Goal: Task Accomplishment & Management: Complete application form

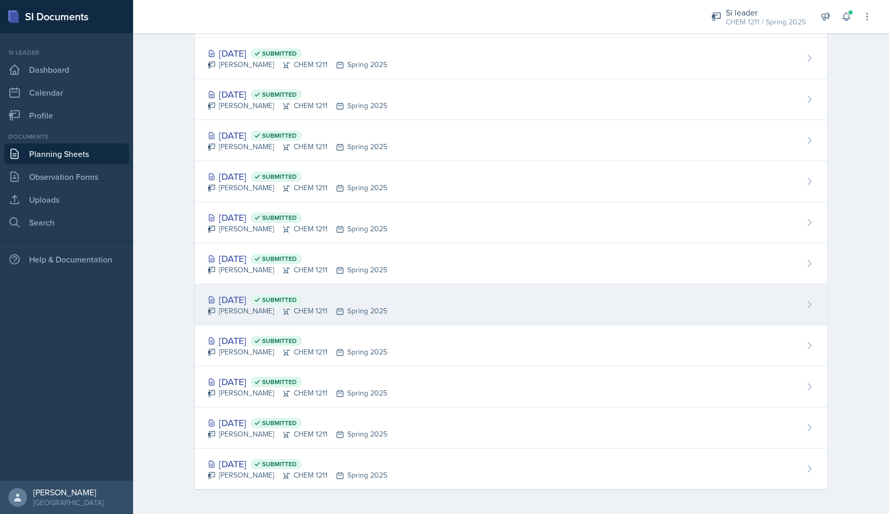
scroll to position [889, 0]
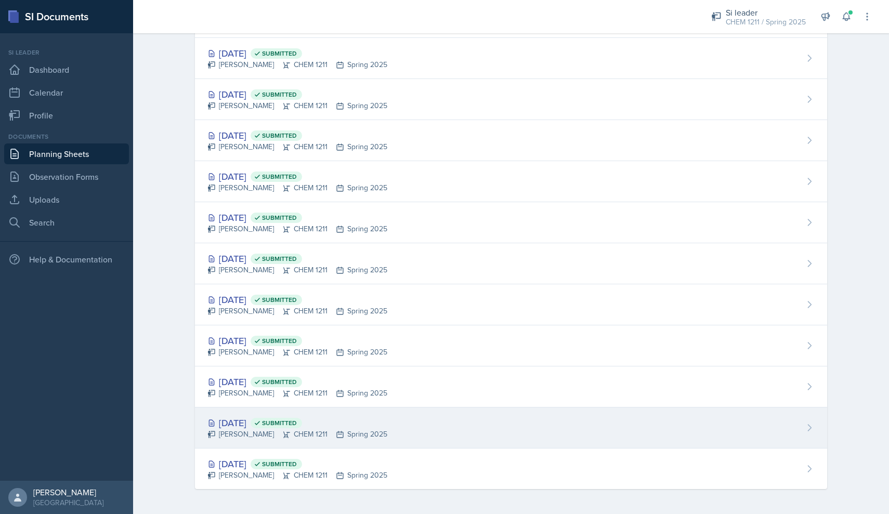
click at [591, 427] on div "Jan 10th, 2025 Submitted Markcharles Ogunjiofor CHEM 1211 Spring 2025" at bounding box center [511, 427] width 632 height 41
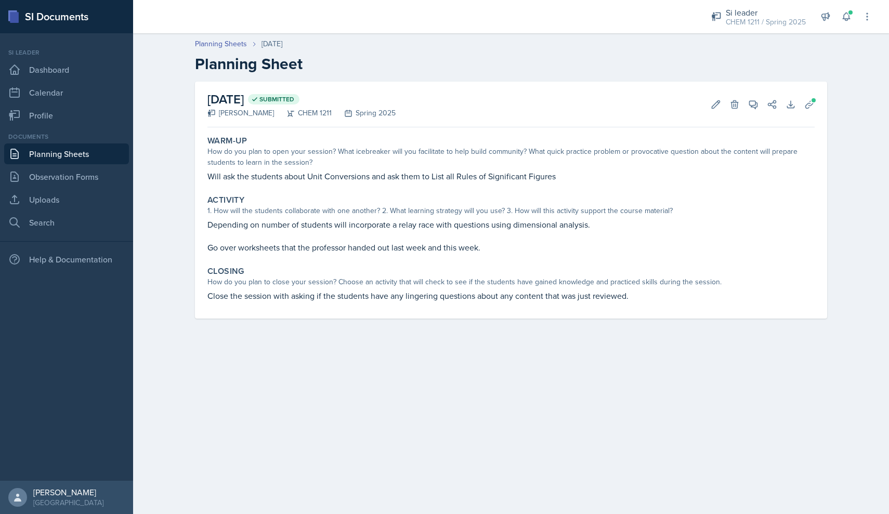
drag, startPoint x: 789, startPoint y: 20, endPoint x: 705, endPoint y: 46, distance: 88.6
click at [705, 46] on div "Planning Sheets Jan 10th, 2025" at bounding box center [511, 43] width 632 height 11
click at [808, 106] on icon at bounding box center [809, 104] width 10 height 10
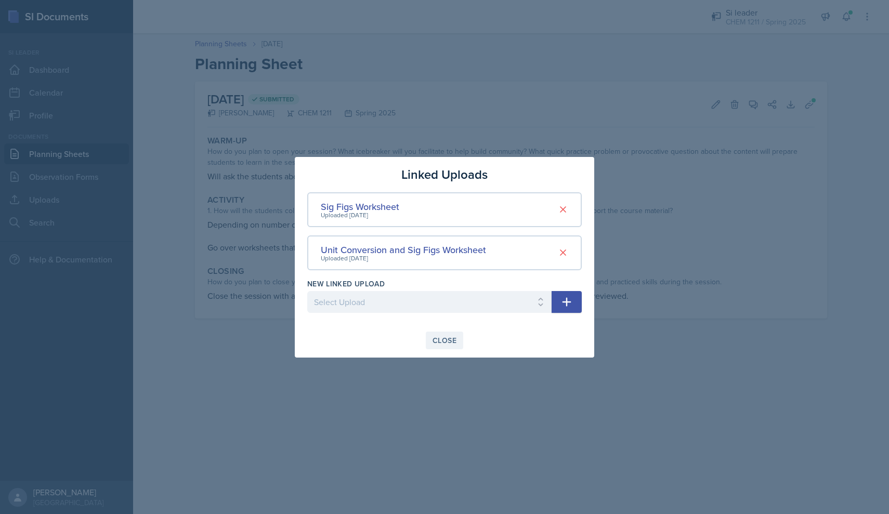
click at [452, 339] on div "Close" at bounding box center [444, 340] width 24 height 8
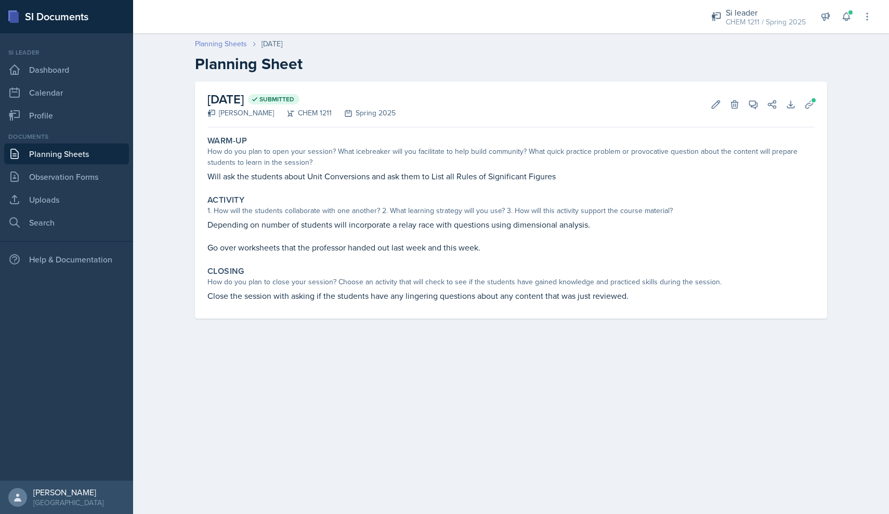
click at [225, 43] on link "Planning Sheets" at bounding box center [221, 43] width 52 height 11
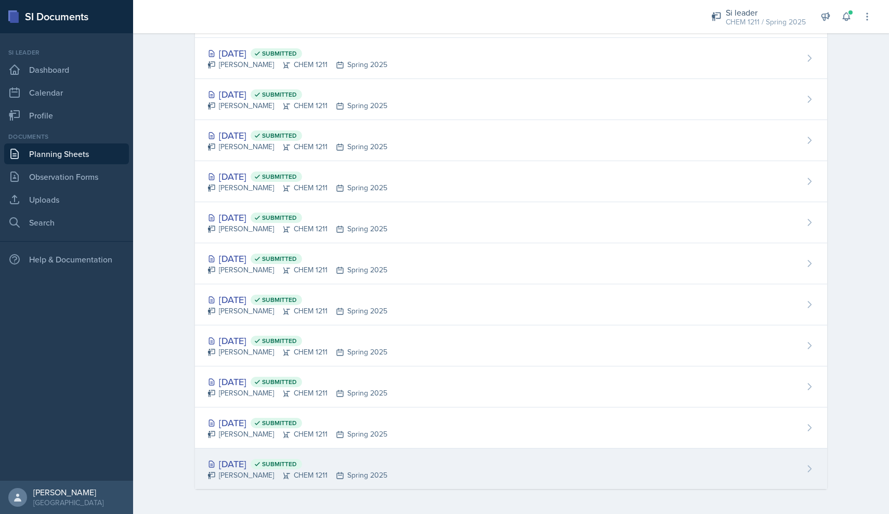
scroll to position [889, 0]
click at [567, 475] on div "Jan 3rd, 2025 Submitted Markcharles Ogunjiofor CHEM 1211 Spring 2025" at bounding box center [511, 469] width 632 height 41
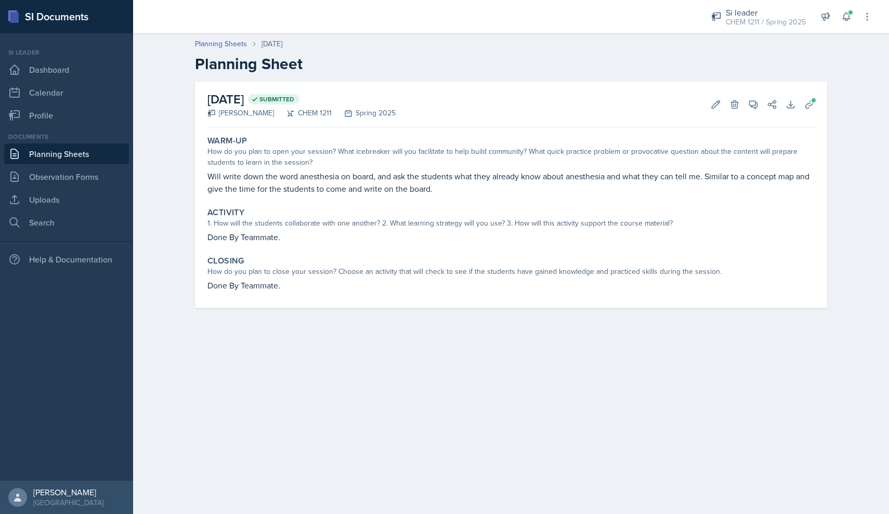
click at [239, 49] on div "Planning Sheets Jan 3rd, 2025 Planning Sheet" at bounding box center [510, 55] width 665 height 35
click at [239, 47] on link "Planning Sheets" at bounding box center [221, 43] width 52 height 11
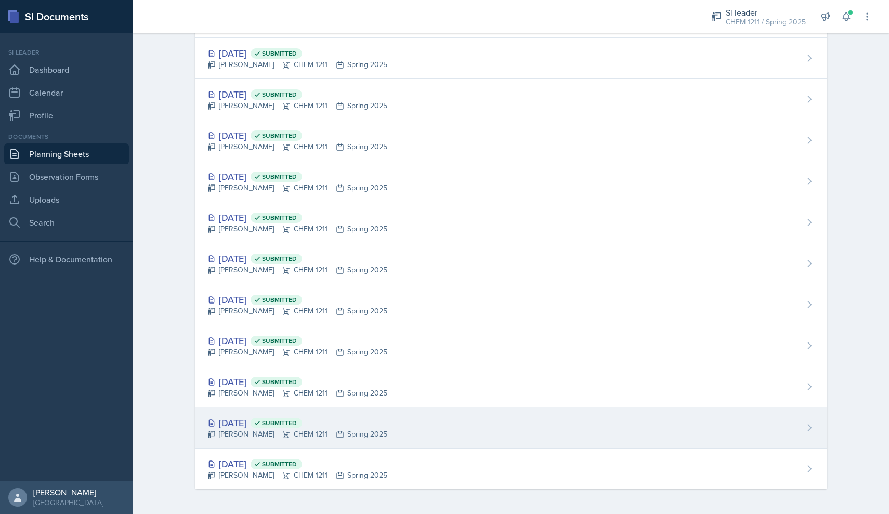
click at [375, 417] on div "Jan 10th, 2025 Submitted" at bounding box center [297, 423] width 180 height 14
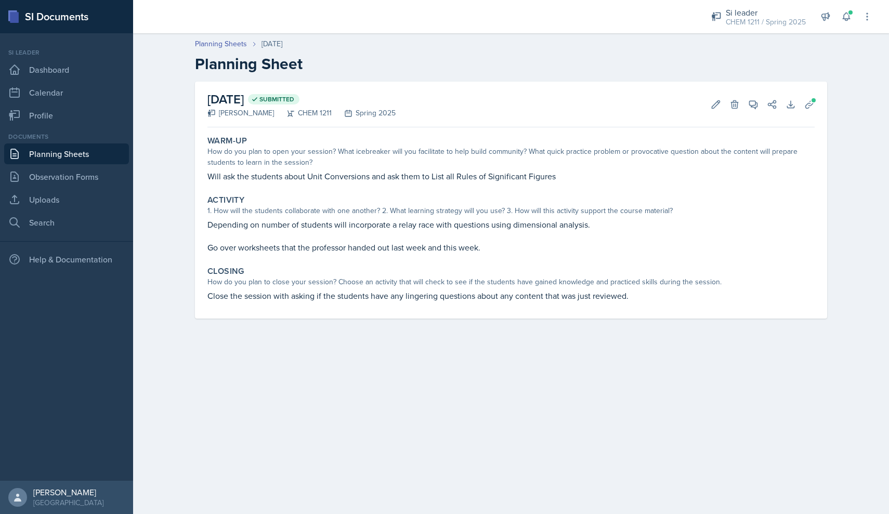
click at [357, 177] on p "Will ask the students about Unit Conversions and ask them to List all Rules of …" at bounding box center [510, 176] width 607 height 12
copy div "Will ask the students about Unit Conversions and ask them to List all Rules of …"
click at [365, 134] on div "Warm-Up How do you plan to open your session? What icebreaker will you facilita…" at bounding box center [510, 158] width 615 height 55
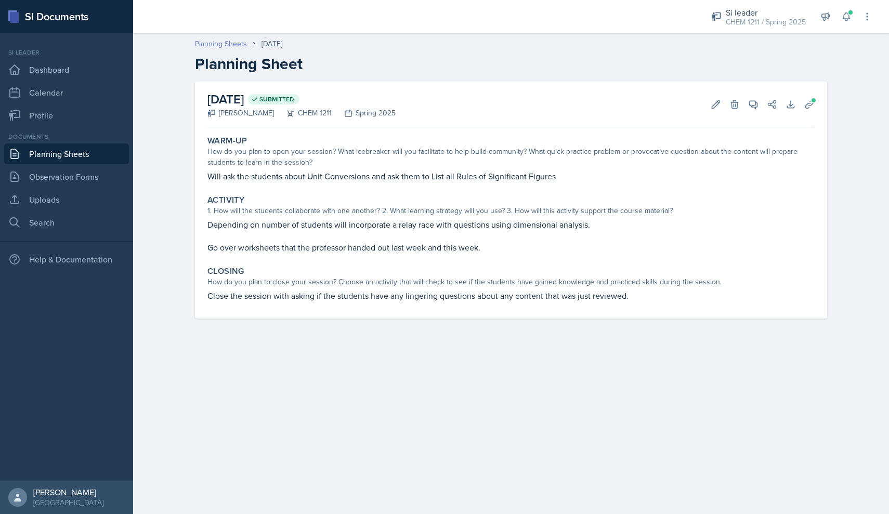
click at [219, 44] on link "Planning Sheets" at bounding box center [221, 43] width 52 height 11
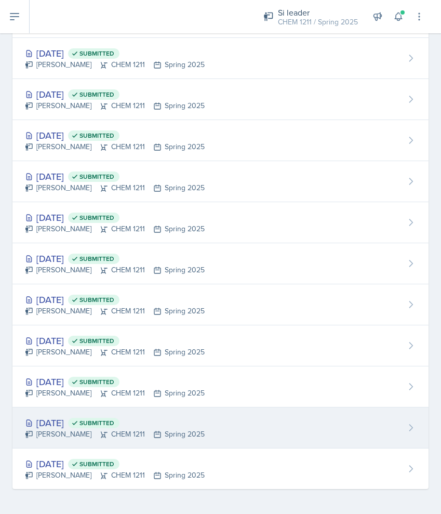
click at [251, 437] on div "Jan 10th, 2025 Submitted Markcharles Ogunjiofor CHEM 1211 Spring 2025" at bounding box center [220, 427] width 416 height 41
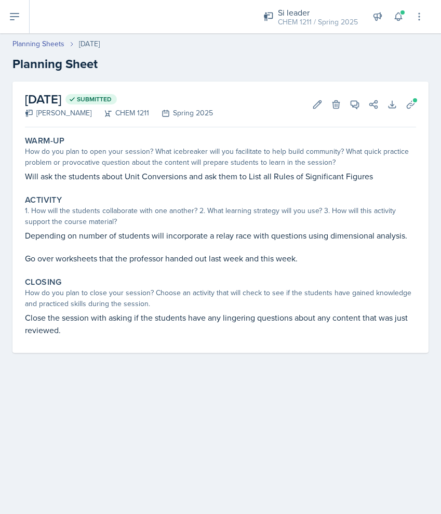
click at [144, 176] on p "Will ask the students about Unit Conversions and ask them to List all Rules of …" at bounding box center [220, 176] width 391 height 12
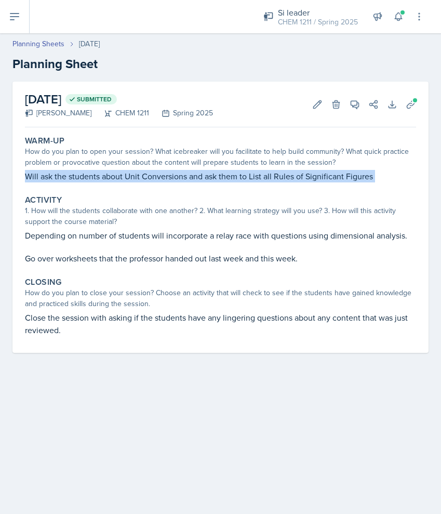
click at [144, 176] on p "Will ask the students about Unit Conversions and ask them to List all Rules of …" at bounding box center [220, 176] width 391 height 12
copy div "Will ask the students about Unit Conversions and ask them to List all Rules of …"
click at [266, 239] on p "Depending on number of students will incorporate a relay race with questions us…" at bounding box center [220, 235] width 391 height 12
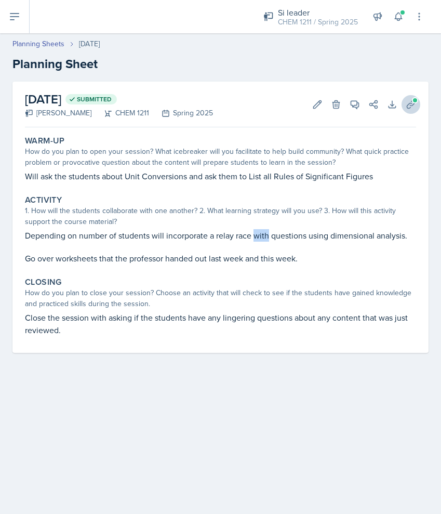
click at [266, 239] on p "Depending on number of students will incorporate a relay race with questions us…" at bounding box center [220, 235] width 391 height 12
click at [284, 251] on div "Depending on number of students will incorporate a relay race with questions us…" at bounding box center [220, 246] width 391 height 35
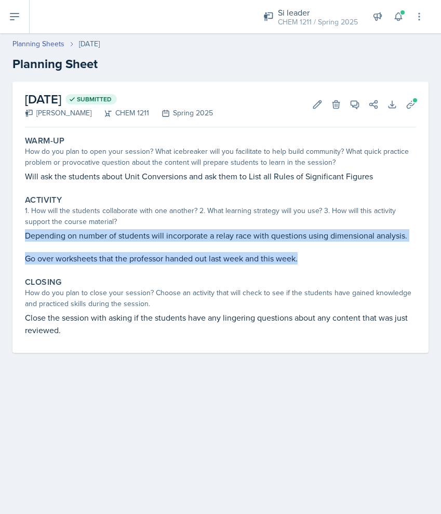
drag, startPoint x: 301, startPoint y: 256, endPoint x: 22, endPoint y: 234, distance: 280.5
click at [22, 234] on div "Activity 1. How will the students collaborate with one another? 2. What learnin…" at bounding box center [221, 230] width 400 height 78
copy div "Depending on number of students will incorporate a relay race with questions us…"
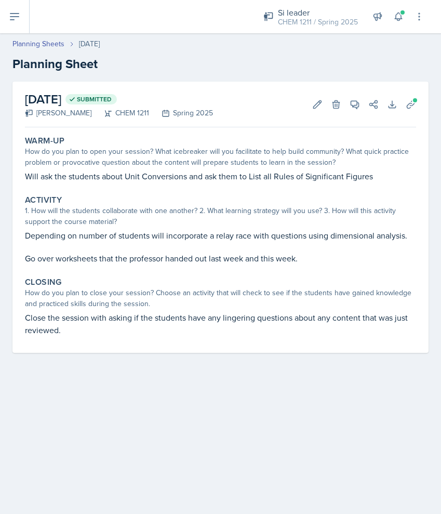
click at [320, 323] on p "Close the session with asking if the students have any lingering questions abou…" at bounding box center [220, 323] width 391 height 25
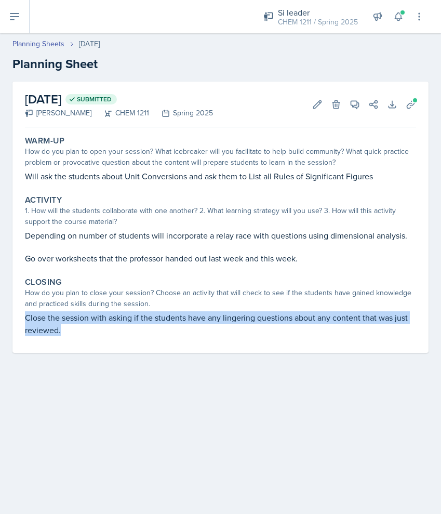
click at [320, 323] on p "Close the session with asking if the students have any lingering questions abou…" at bounding box center [220, 323] width 391 height 25
click at [309, 322] on p "Close the session with asking if the students have any lingering questions abou…" at bounding box center [220, 323] width 391 height 25
drag, startPoint x: 70, startPoint y: 336, endPoint x: 21, endPoint y: 313, distance: 53.7
click at [21, 313] on div "Closing How do you plan to close your session? Choose an activity that will che…" at bounding box center [221, 307] width 400 height 68
copy p "Close the session with asking if the students have any lingering questions abou…"
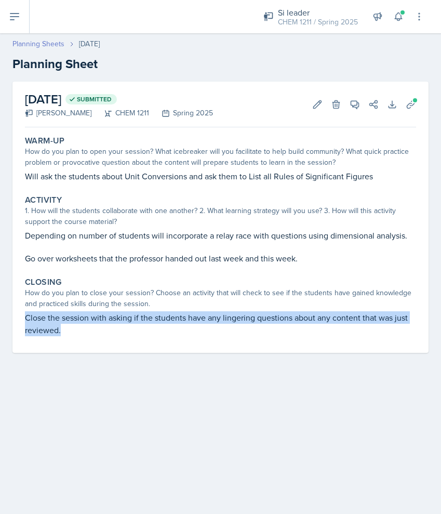
click at [54, 42] on link "Planning Sheets" at bounding box center [38, 43] width 52 height 11
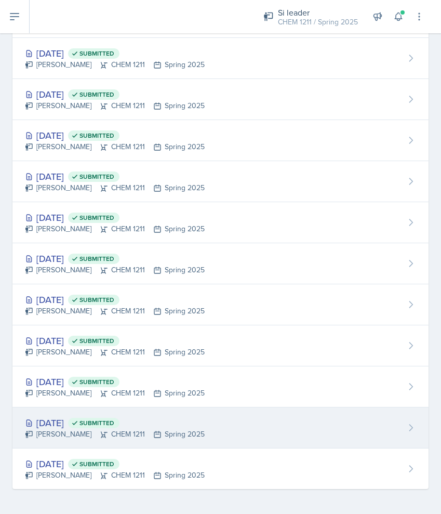
scroll to position [889, 0]
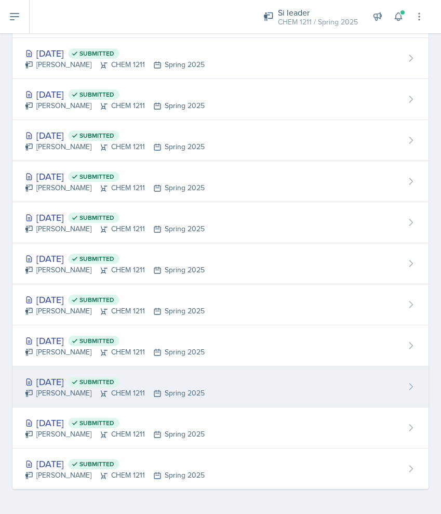
click at [254, 386] on div "Jan 15th, 2025 Submitted Markcharles Ogunjiofor CHEM 1211 Spring 2025" at bounding box center [220, 386] width 416 height 41
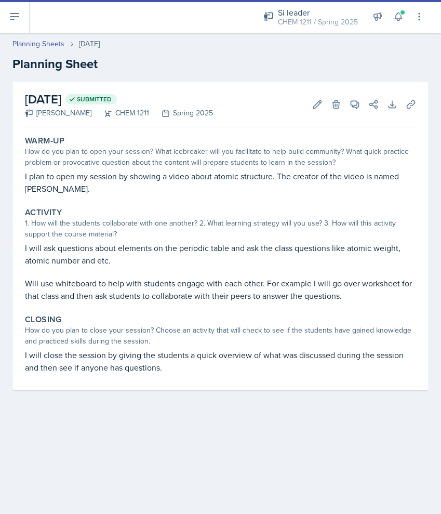
click at [157, 179] on p "I plan to open my session by showing a video about atomic structure. The creato…" at bounding box center [220, 182] width 391 height 25
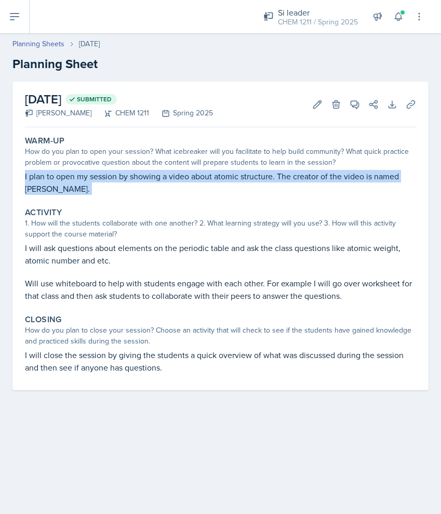
click at [157, 179] on p "I plan to open my session by showing a video about atomic structure. The creato…" at bounding box center [220, 182] width 391 height 25
copy div "I plan to open my session by showing a video about atomic structure. The creato…"
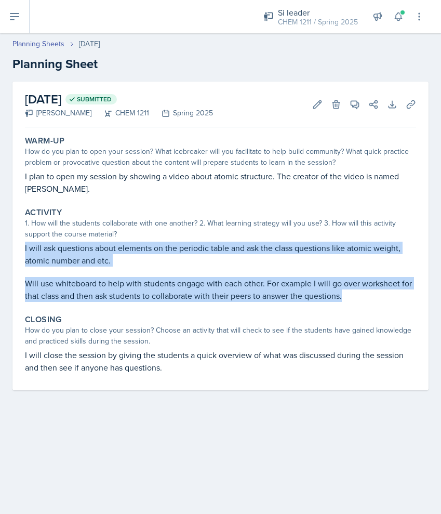
drag, startPoint x: 345, startPoint y: 296, endPoint x: 23, endPoint y: 248, distance: 324.8
click at [23, 248] on div "Activity 1. How will the students collaborate with one another? 2. What learnin…" at bounding box center [221, 254] width 400 height 103
copy div "I will ask questions about elements on the periodic table and ask the class que…"
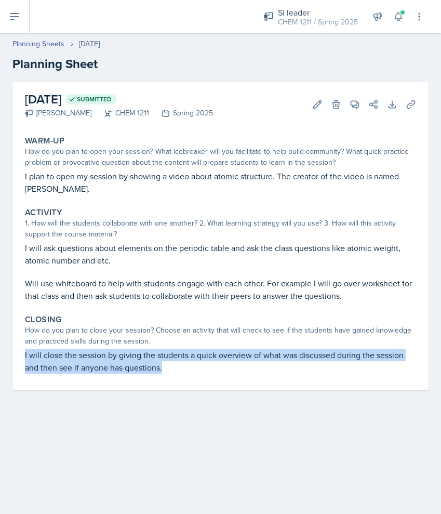
drag, startPoint x: 164, startPoint y: 372, endPoint x: 20, endPoint y: 357, distance: 144.7
click at [20, 357] on div "January 15th, 2025 Submitted Markcharles Ogunjiofor CHEM 1211 Spring 2025 Edit …" at bounding box center [220, 236] width 416 height 309
copy p "I will close the session by giving the students a quick overview of what was di…"
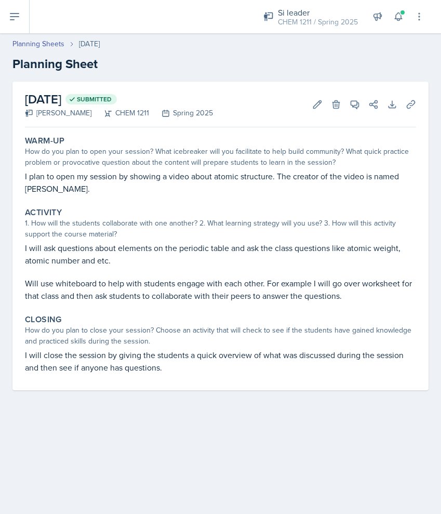
click at [368, 403] on div "January 15th, 2025 Submitted Markcharles Ogunjiofor CHEM 1211 Spring 2025 Edit …" at bounding box center [220, 249] width 441 height 334
click at [61, 47] on link "Planning Sheets" at bounding box center [38, 43] width 52 height 11
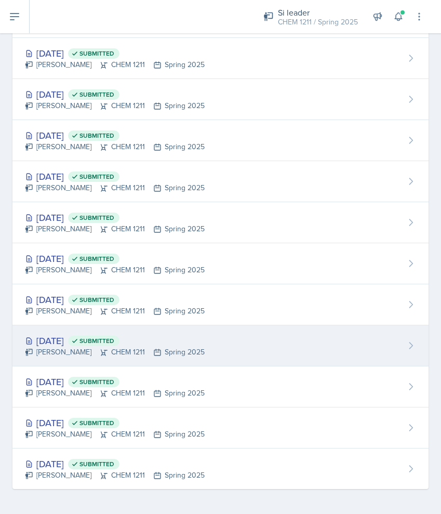
scroll to position [889, 0]
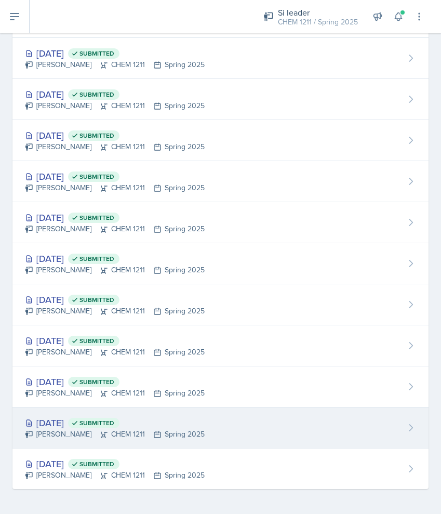
click at [249, 441] on div "Jan 10th, 2025 Submitted Markcharles Ogunjiofor CHEM 1211 Spring 2025" at bounding box center [220, 427] width 416 height 41
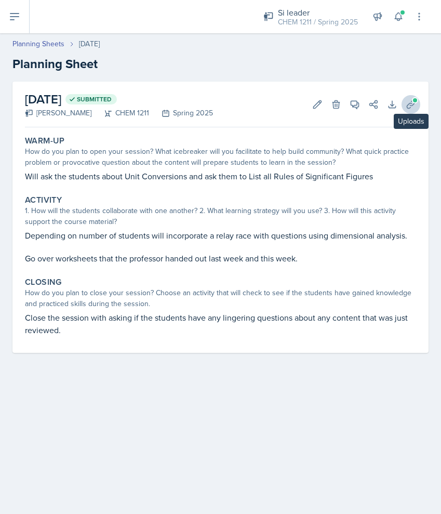
click at [407, 109] on icon at bounding box center [411, 104] width 10 height 10
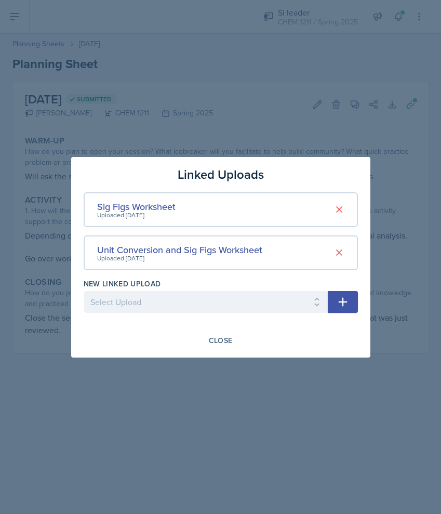
click at [391, 85] on div at bounding box center [220, 257] width 441 height 514
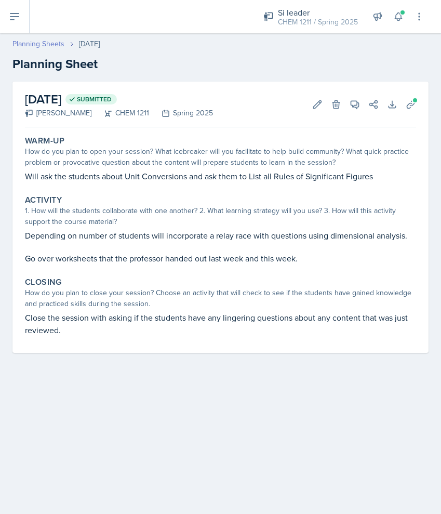
click at [59, 41] on link "Planning Sheets" at bounding box center [38, 43] width 52 height 11
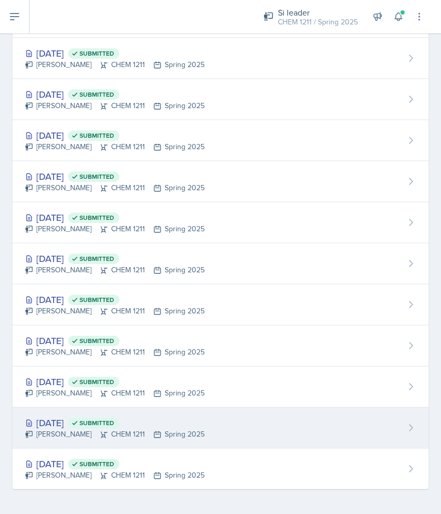
scroll to position [889, 0]
click at [114, 425] on span "Submitted" at bounding box center [97, 423] width 35 height 8
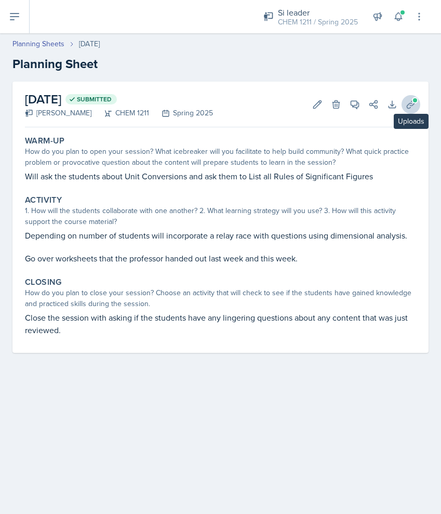
click at [411, 104] on icon at bounding box center [411, 104] width 10 height 10
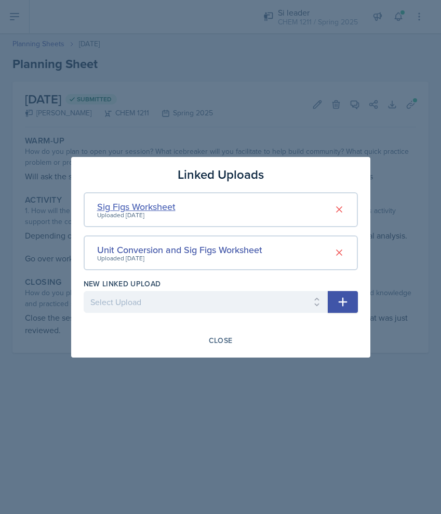
click at [157, 206] on div "Sig Figs Worksheet" at bounding box center [136, 207] width 78 height 14
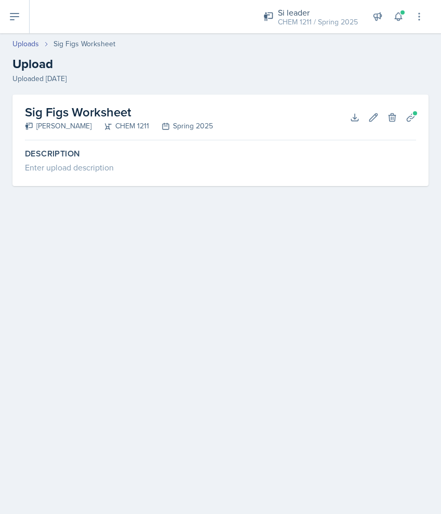
click at [28, 37] on header "Uploads Sig Figs Worksheet Upload Uploaded Jan 12th, 2025" at bounding box center [220, 61] width 441 height 67
click at [28, 44] on link "Uploads" at bounding box center [25, 43] width 27 height 11
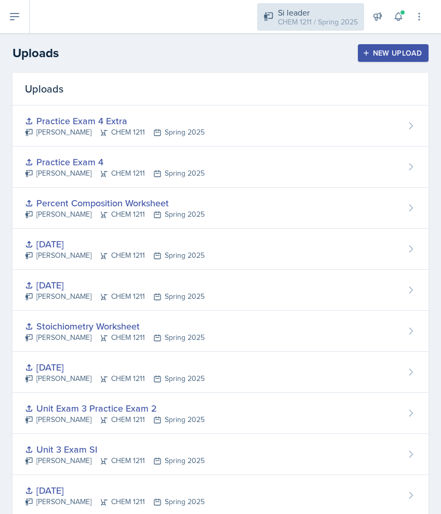
click at [338, 11] on div "Si leader" at bounding box center [318, 12] width 80 height 12
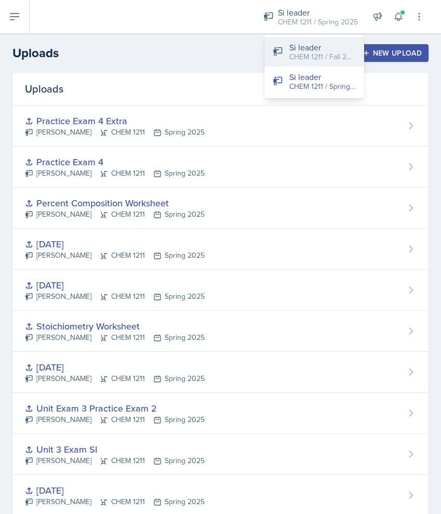
click at [331, 48] on div "Si leader" at bounding box center [322, 47] width 67 height 12
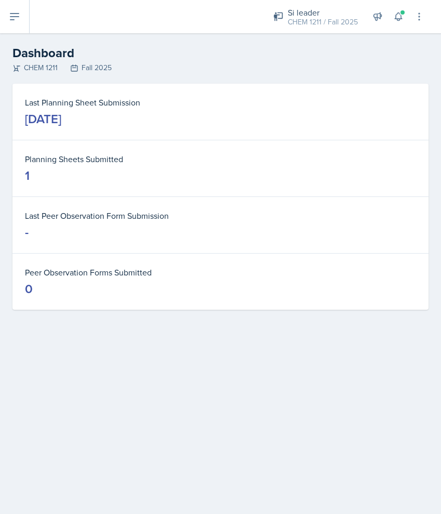
click at [20, 16] on icon at bounding box center [14, 16] width 12 height 12
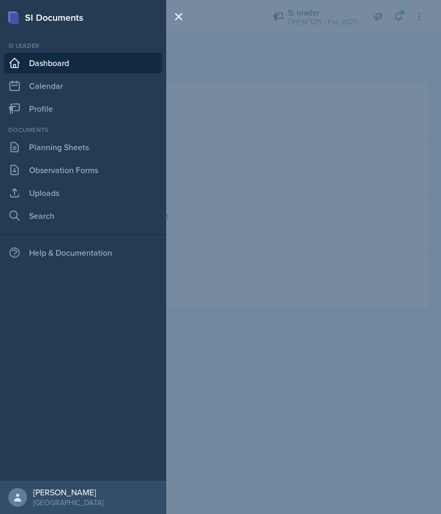
click at [78, 157] on div "Documents Planning Sheets Observation Forms Uploads Search" at bounding box center [83, 175] width 158 height 101
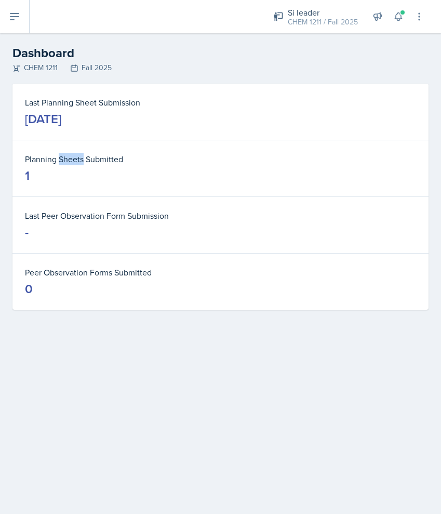
click at [78, 157] on dt "Planning Sheets Submitted" at bounding box center [220, 159] width 391 height 12
click at [13, 20] on icon at bounding box center [14, 17] width 8 height 6
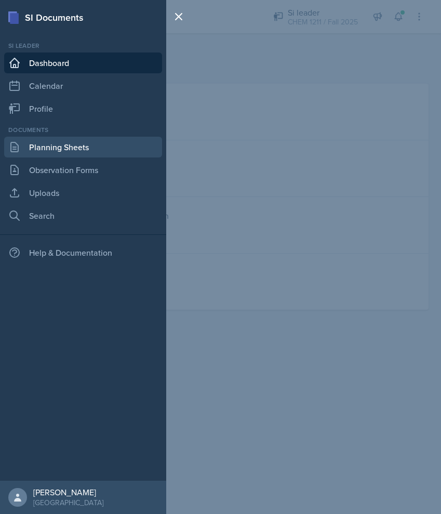
click at [65, 149] on link "Planning Sheets" at bounding box center [83, 147] width 158 height 21
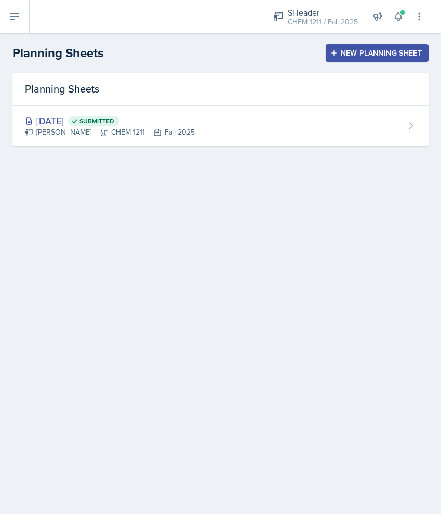
click at [348, 59] on button "New Planning Sheet" at bounding box center [377, 53] width 103 height 18
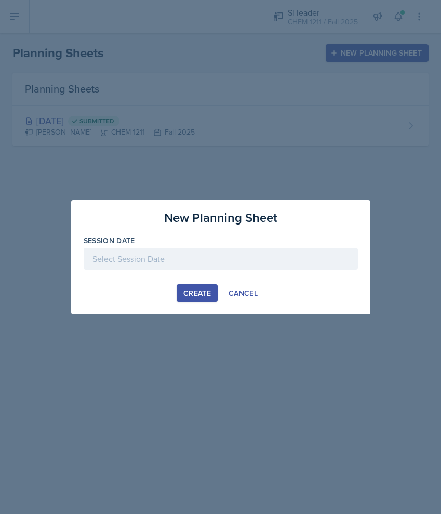
click at [241, 256] on div at bounding box center [221, 259] width 274 height 22
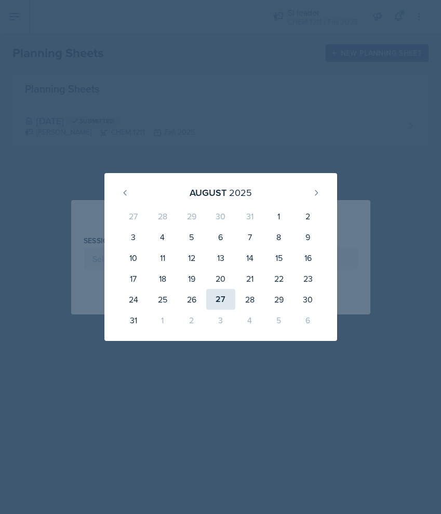
click at [226, 302] on div "27" at bounding box center [220, 299] width 29 height 21
type input "August 27th, 2025"
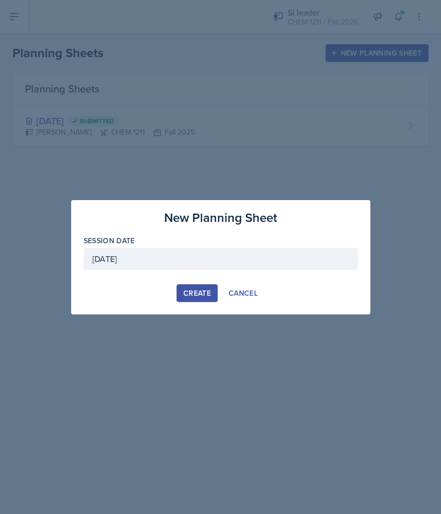
click at [199, 291] on div "Create" at bounding box center [197, 293] width 28 height 8
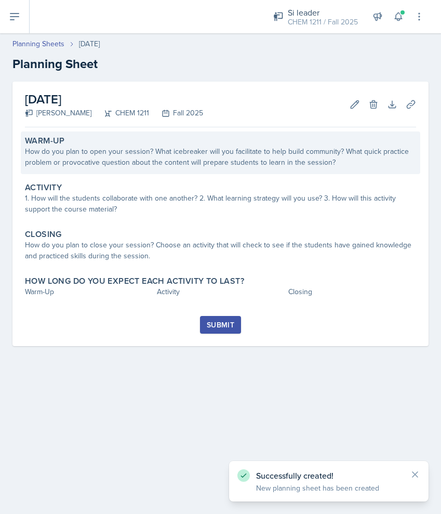
click at [195, 173] on div "Warm-Up How do you plan to open your session? What icebreaker will you facilita…" at bounding box center [221, 152] width 400 height 43
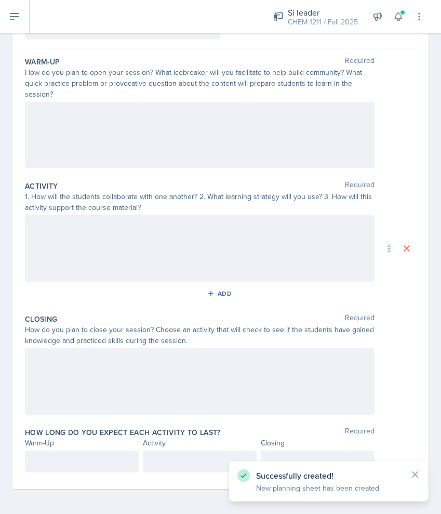
click at [174, 131] on div at bounding box center [200, 135] width 350 height 67
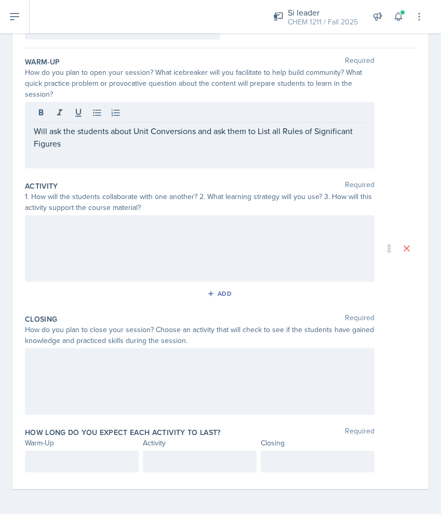
click at [275, 245] on div at bounding box center [200, 248] width 350 height 67
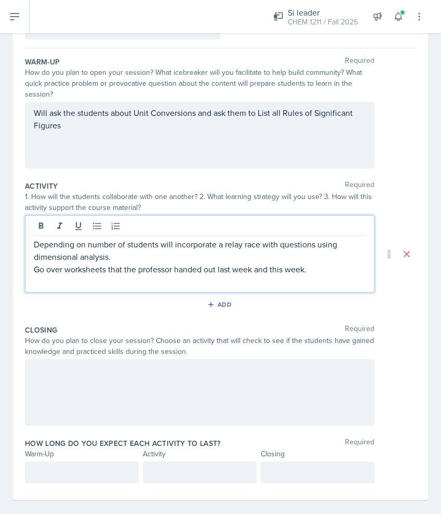
click at [377, 306] on div "Add" at bounding box center [220, 307] width 391 height 20
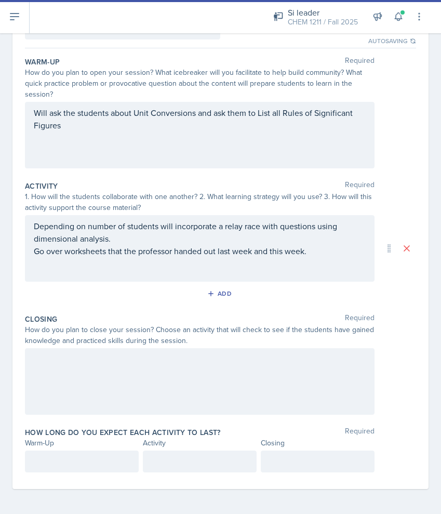
click at [224, 363] on div at bounding box center [200, 381] width 350 height 67
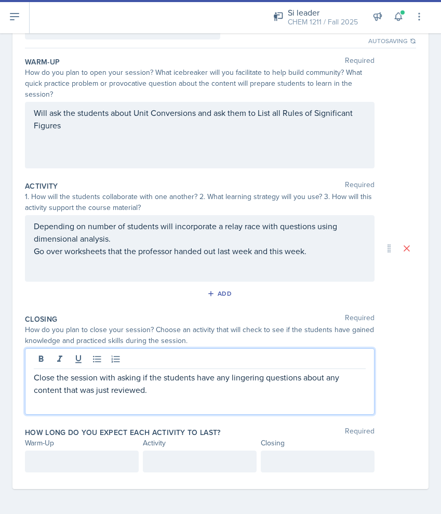
click at [405, 367] on div "Close the session with asking if the students have any lingering questions abou…" at bounding box center [220, 381] width 391 height 67
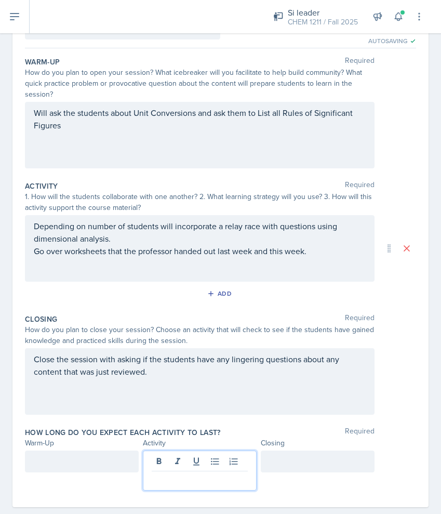
click at [199, 464] on div at bounding box center [200, 471] width 114 height 40
click at [87, 465] on div at bounding box center [82, 462] width 114 height 22
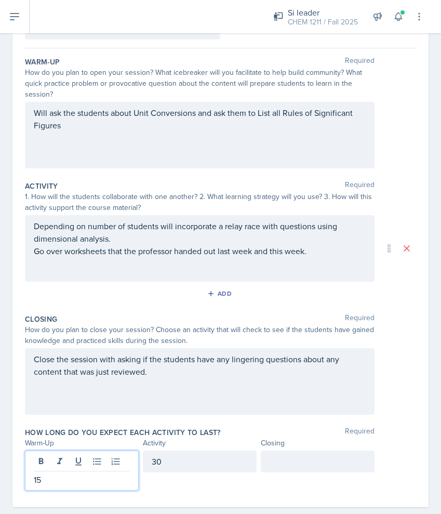
click at [272, 464] on div at bounding box center [318, 462] width 114 height 22
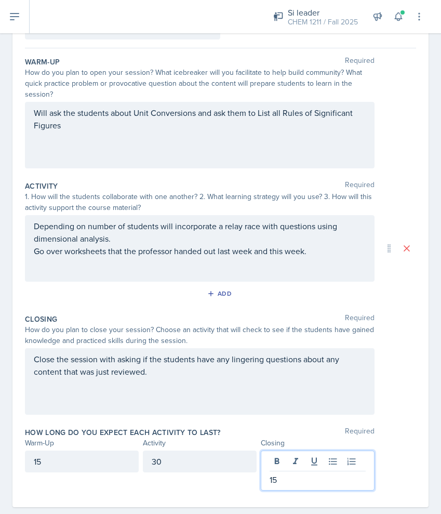
click at [422, 436] on div "Date August 27th, 2025 August 2025 27 28 29 30 31 1 2 3 4 5 6 7 8 9 10 11 12 13…" at bounding box center [220, 252] width 416 height 510
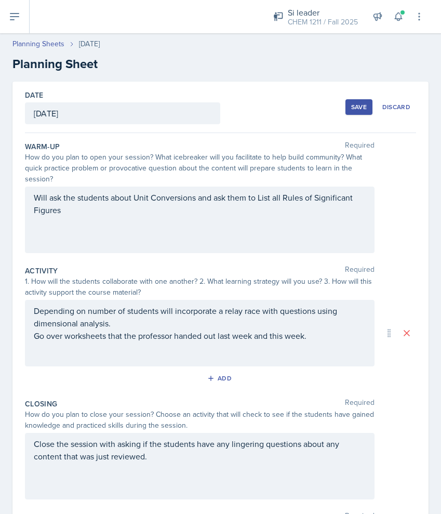
click at [358, 106] on div "Save" at bounding box center [359, 107] width 16 height 8
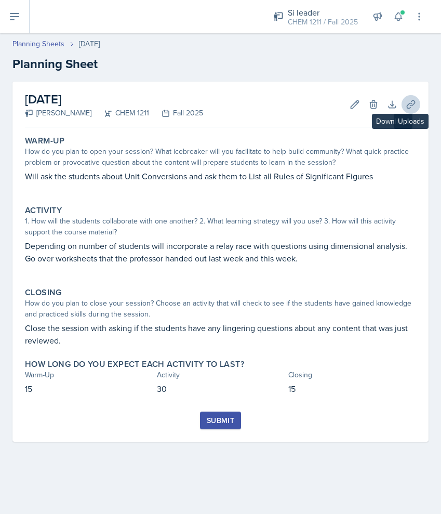
click at [410, 102] on icon at bounding box center [411, 104] width 10 height 10
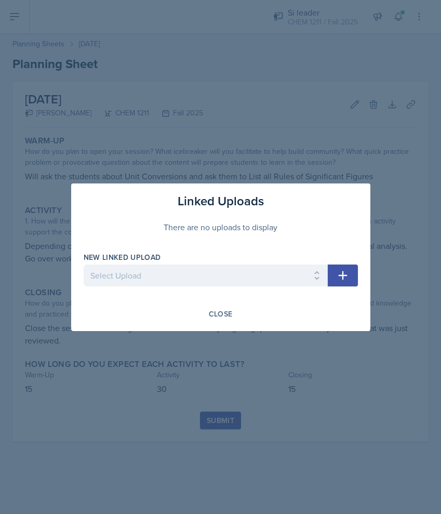
click at [345, 270] on icon "button" at bounding box center [343, 275] width 12 height 12
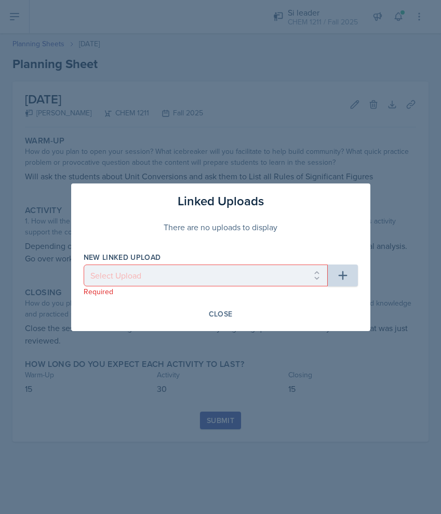
click at [271, 231] on div "There are no uploads to display" at bounding box center [221, 226] width 274 height 33
click at [231, 318] on div "Close" at bounding box center [221, 314] width 24 height 8
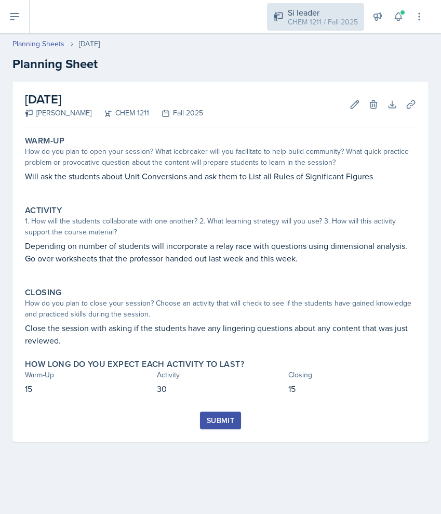
click at [303, 8] on div "Si leader" at bounding box center [323, 12] width 70 height 12
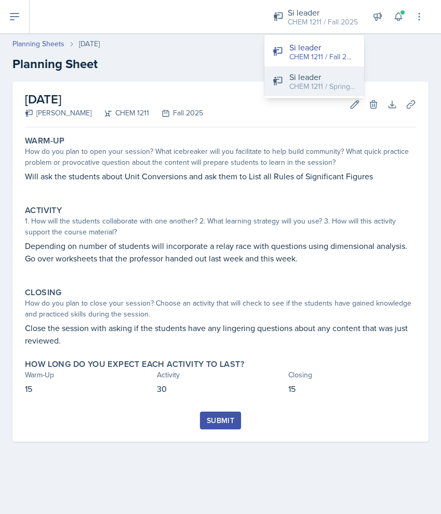
click at [311, 68] on button "Si leader CHEM 1211 / Spring 2025" at bounding box center [315, 82] width 100 height 30
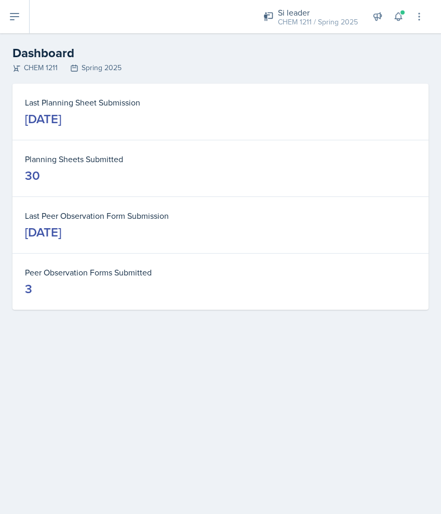
drag, startPoint x: 14, startPoint y: 9, endPoint x: 240, endPoint y: 6, distance: 226.1
click at [241, 6] on div "Si leader CHEM 1211 / Spring 2025 Si leader CHEM 1211 / Fall 2025 Si leader CHE…" at bounding box center [220, 16] width 441 height 33
click at [18, 17] on icon at bounding box center [14, 17] width 8 height 6
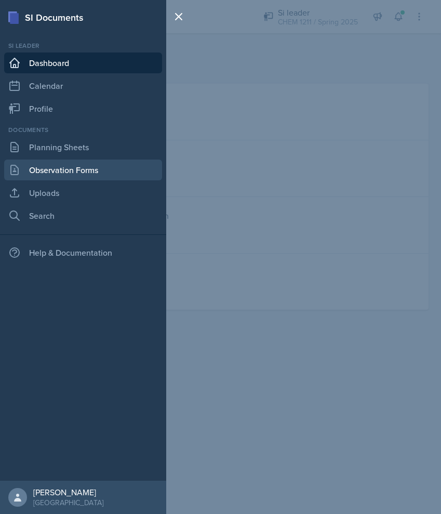
click at [83, 173] on link "Observation Forms" at bounding box center [83, 170] width 158 height 21
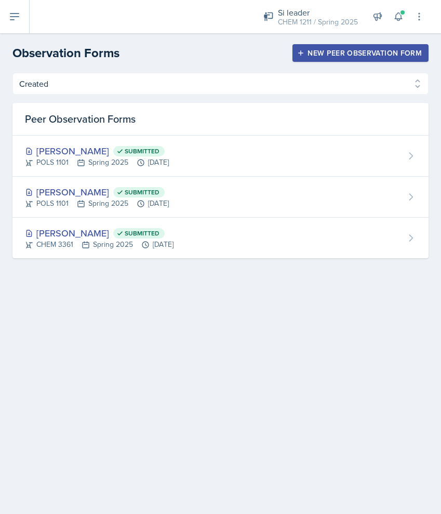
click at [12, 10] on button at bounding box center [15, 16] width 30 height 33
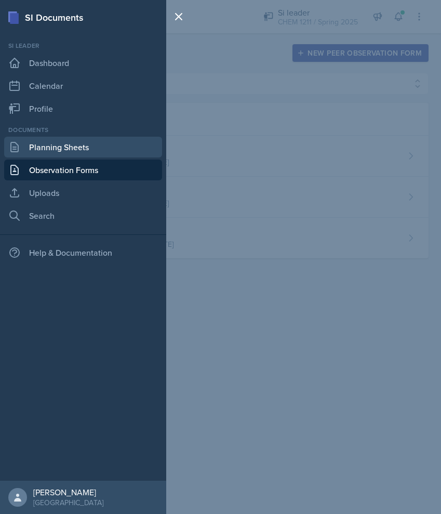
click at [54, 144] on link "Planning Sheets" at bounding box center [83, 147] width 158 height 21
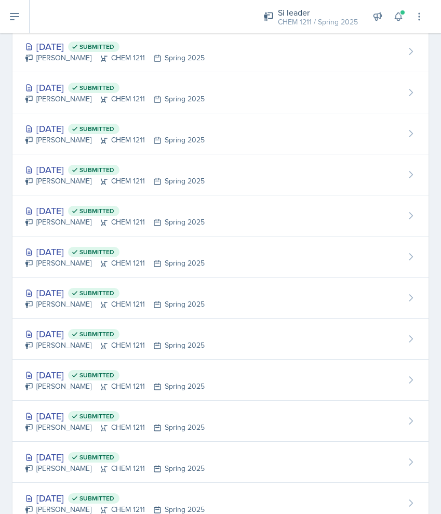
scroll to position [754, 0]
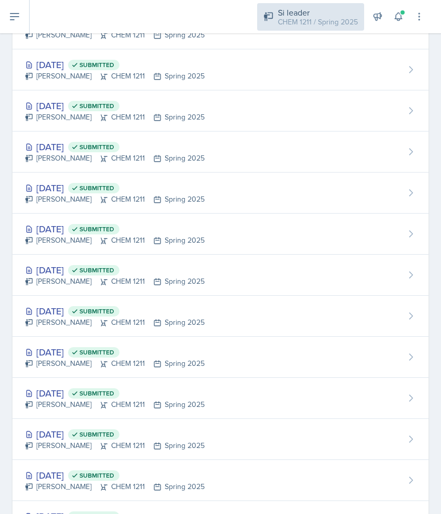
click at [326, 17] on div "CHEM 1211 / Spring 2025" at bounding box center [318, 22] width 80 height 11
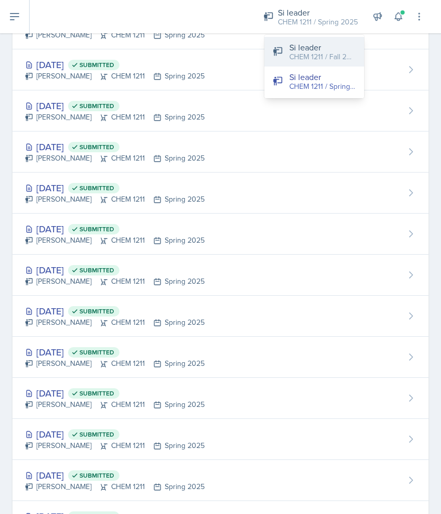
click at [323, 60] on div "CHEM 1211 / Fall 2025" at bounding box center [322, 56] width 67 height 11
